Goal: Task Accomplishment & Management: Manage account settings

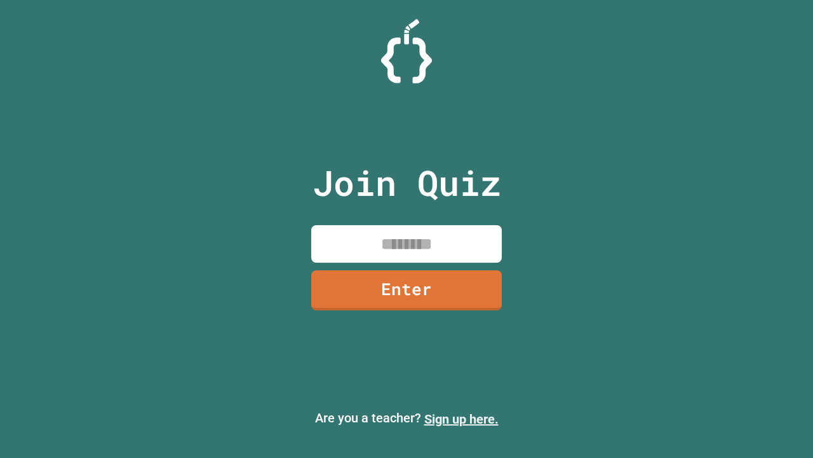
click at [461, 419] on link "Sign up here." at bounding box center [461, 418] width 74 height 15
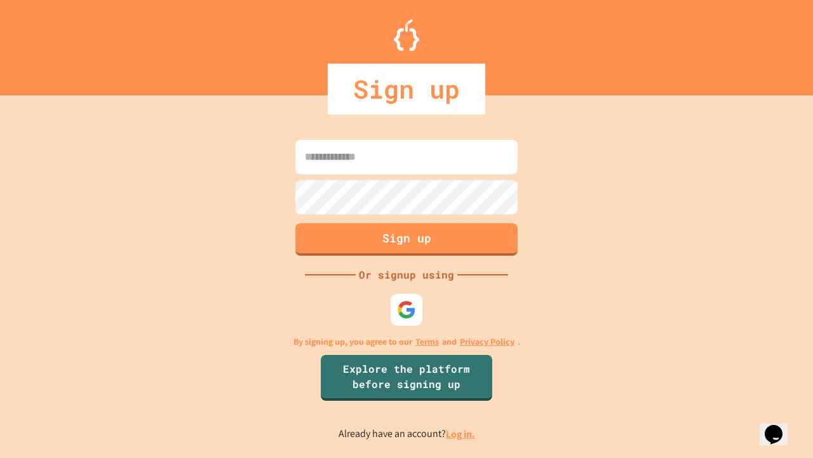
click at [461, 433] on link "Log in." at bounding box center [460, 433] width 29 height 13
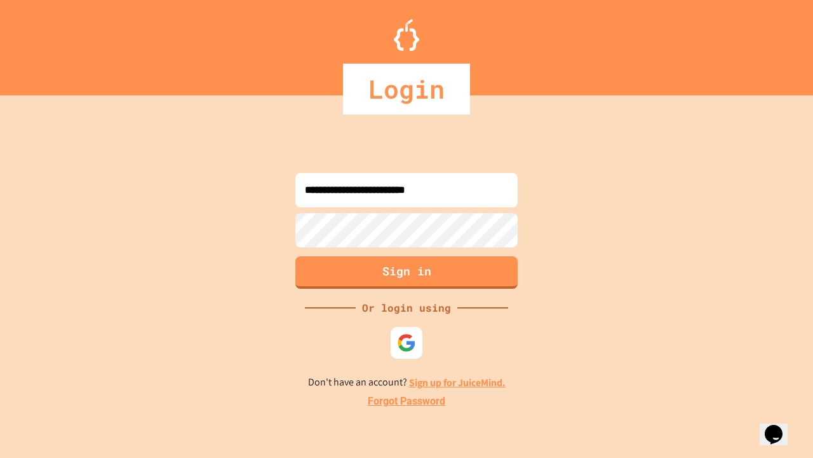
type input "**********"
